Goal: Check status

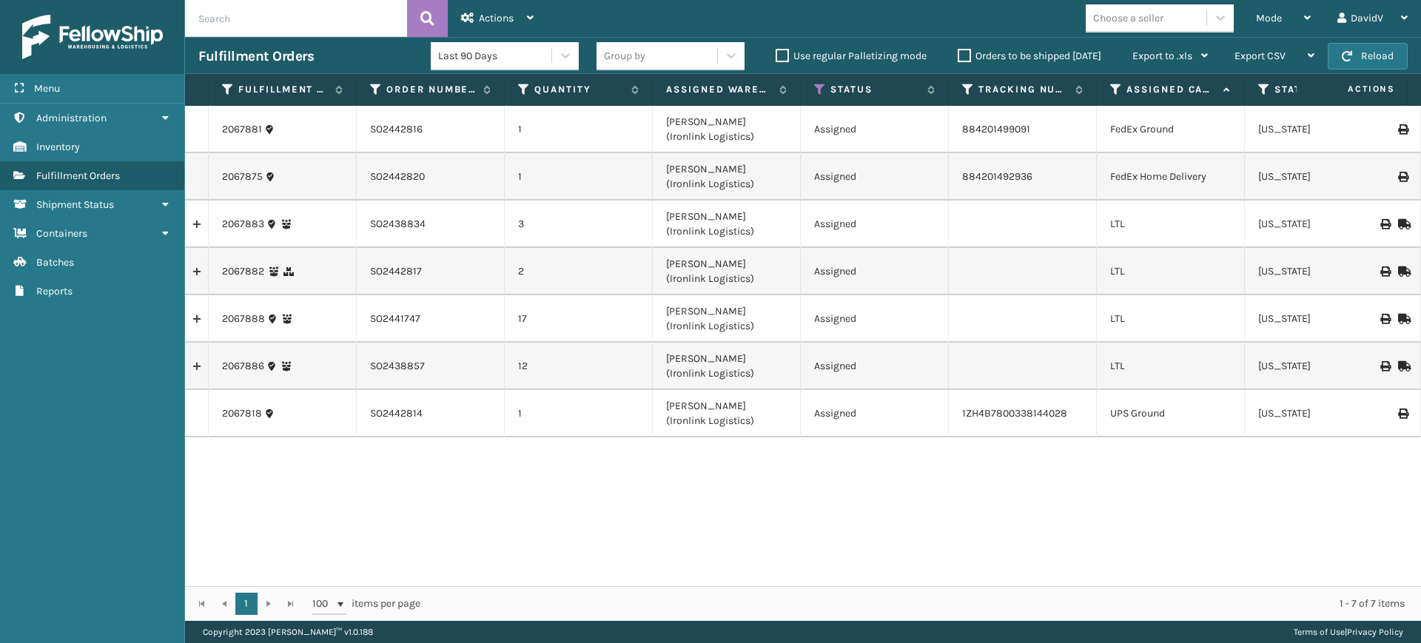
click at [961, 58] on label "Orders to be shipped [DATE]" at bounding box center [1030, 56] width 144 height 13
click at [959, 57] on input "Orders to be shipped [DATE]" at bounding box center [958, 52] width 1 height 10
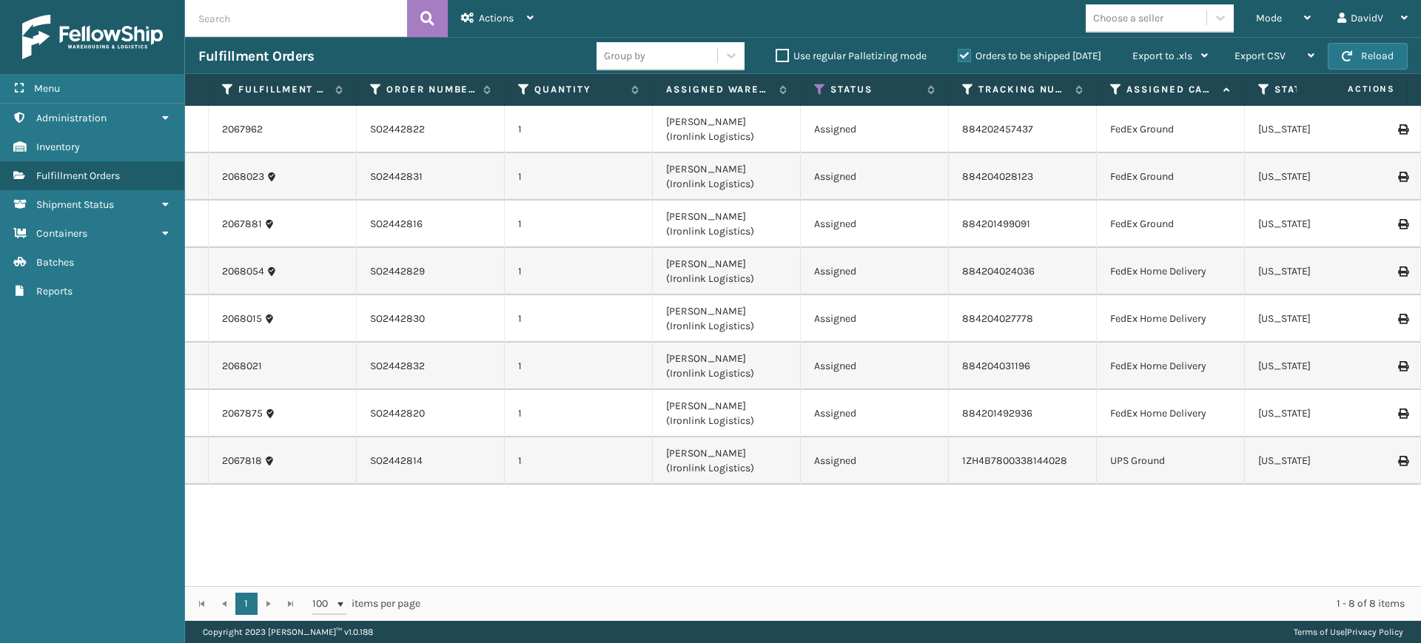
click at [961, 58] on label "Orders to be shipped [DATE]" at bounding box center [1030, 56] width 144 height 13
click at [959, 57] on input "Orders to be shipped [DATE]" at bounding box center [958, 52] width 1 height 10
click at [961, 58] on label "Orders to be shipped [DATE]" at bounding box center [1030, 56] width 144 height 13
click at [959, 57] on input "Orders to be shipped [DATE]" at bounding box center [958, 52] width 1 height 10
click at [961, 58] on label "Orders to be shipped [DATE]" at bounding box center [1030, 56] width 144 height 13
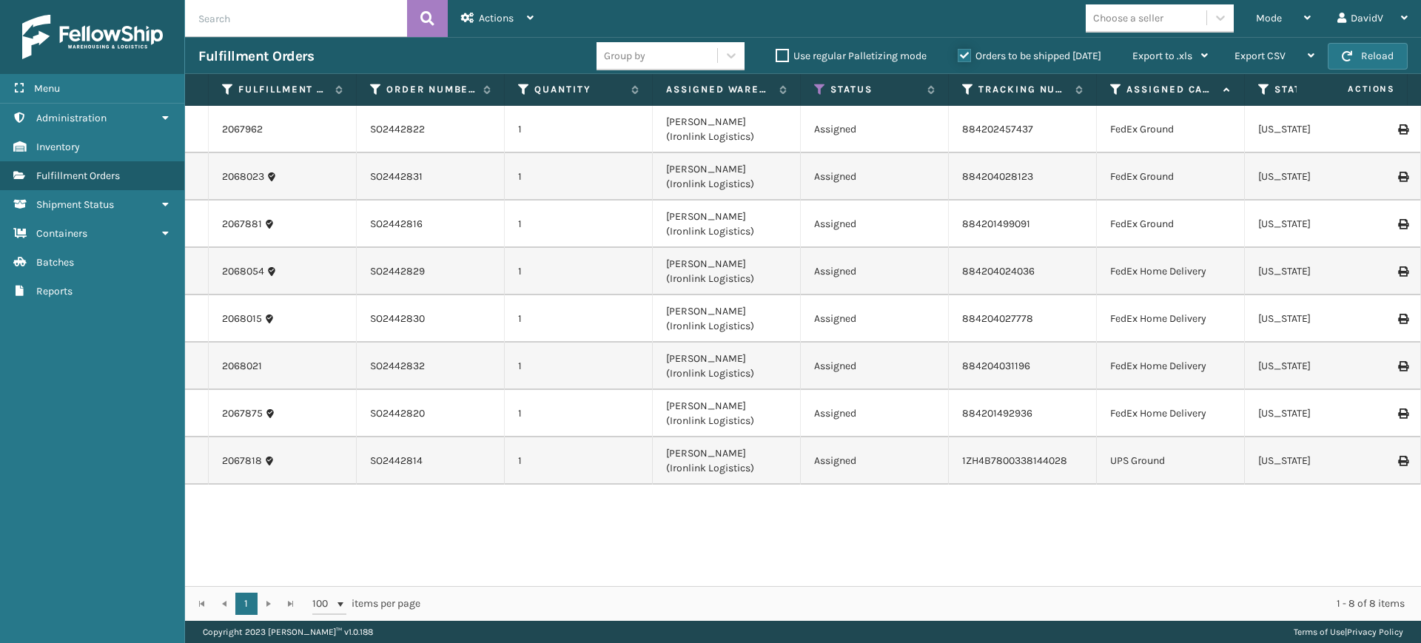
click at [959, 57] on input "Orders to be shipped [DATE]" at bounding box center [958, 52] width 1 height 10
click at [963, 55] on label "Orders to be shipped [DATE]" at bounding box center [1030, 56] width 144 height 13
click at [959, 55] on input "Orders to be shipped [DATE]" at bounding box center [958, 52] width 1 height 10
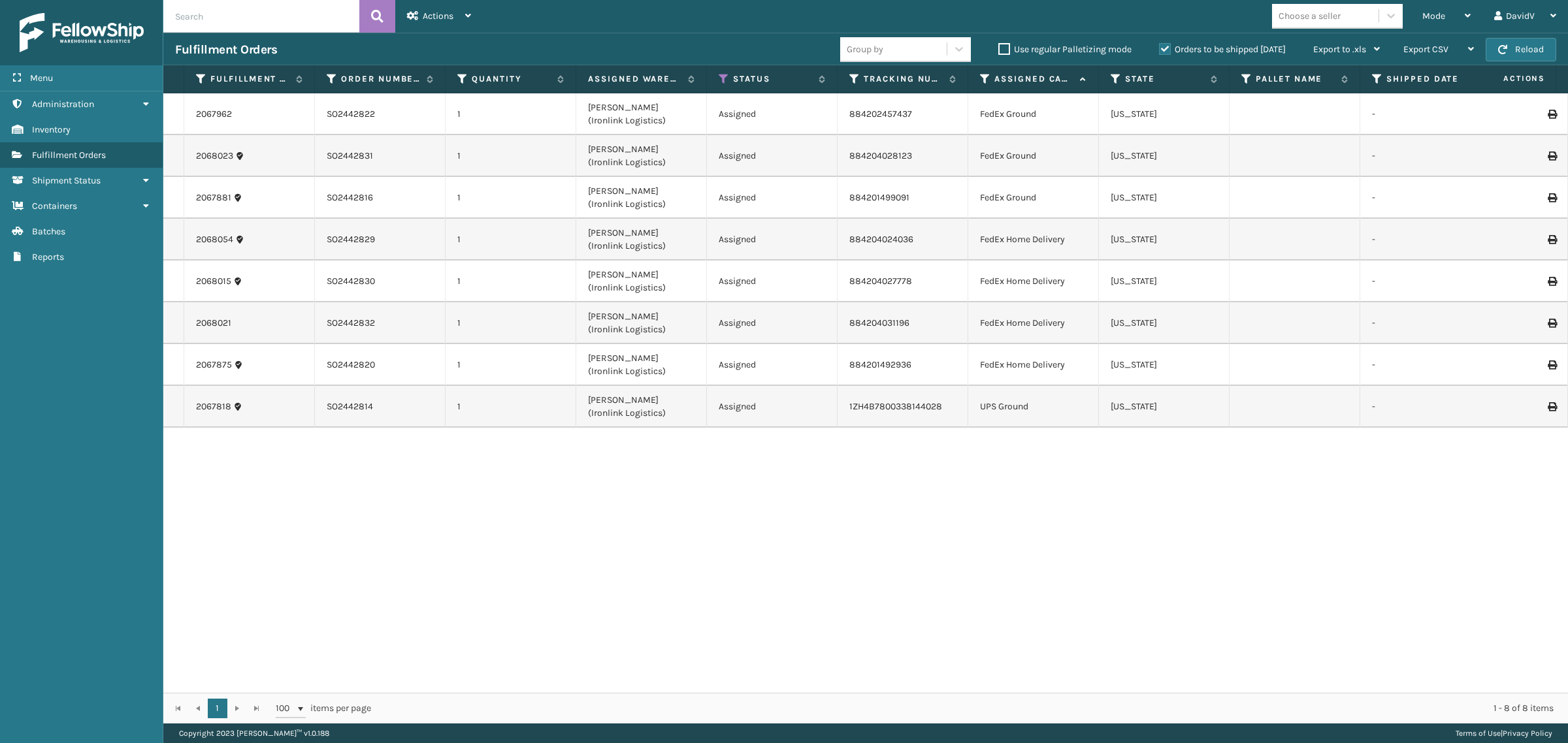
click at [1162, 47] on label "Orders to be shipped [DATE]" at bounding box center [1223, 49] width 127 height 11
click at [1160, 47] on input "Orders to be shipped [DATE]" at bounding box center [1159, 46] width 1 height 9
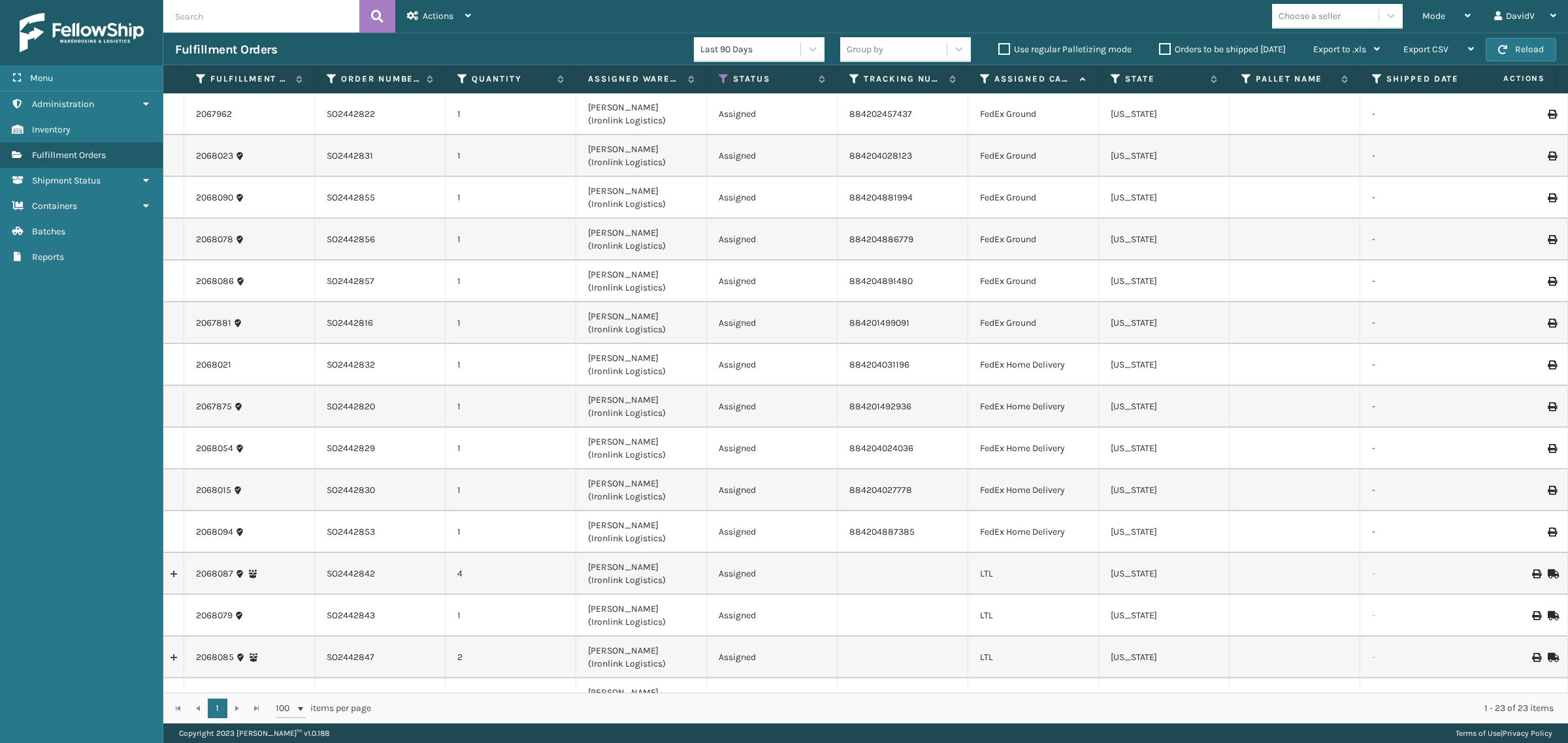
click at [1162, 47] on label "Orders to be shipped [DATE]" at bounding box center [1223, 49] width 127 height 11
click at [1160, 47] on input "Orders to be shipped [DATE]" at bounding box center [1159, 46] width 1 height 9
